Goal: Register for event/course

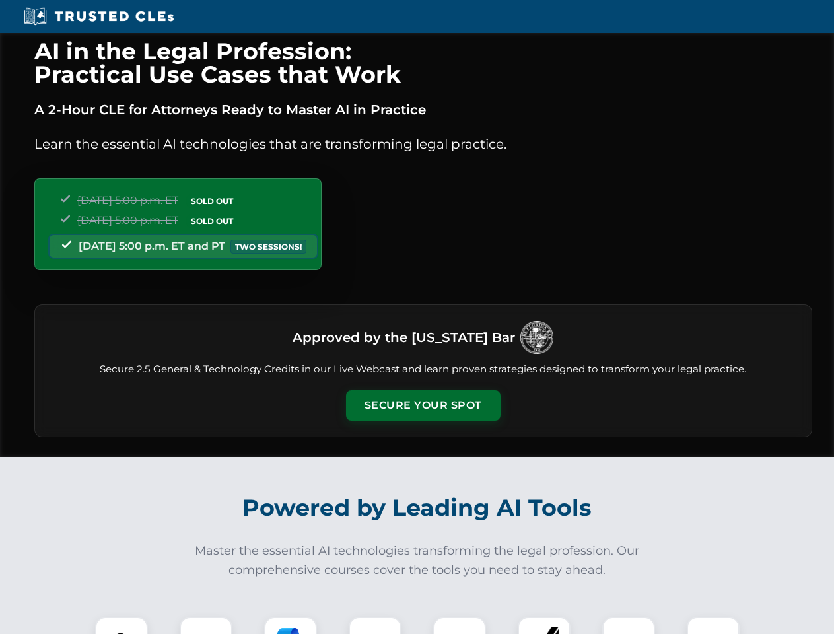
click at [423, 405] on button "Secure Your Spot" at bounding box center [423, 405] width 154 height 30
click at [121, 625] on img at bounding box center [121, 643] width 38 height 38
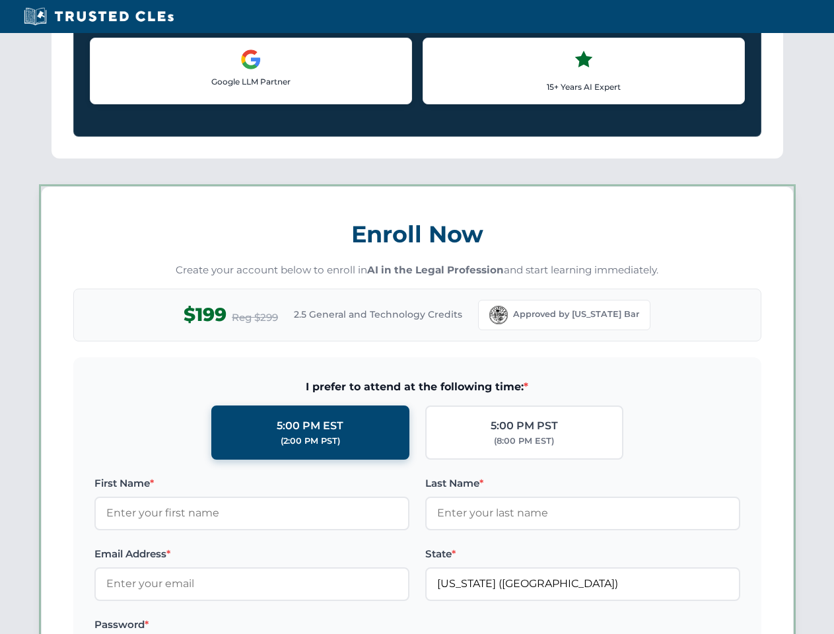
click at [375, 625] on label "Password *" at bounding box center [251, 625] width 315 height 16
